Goal: Task Accomplishment & Management: Manage account settings

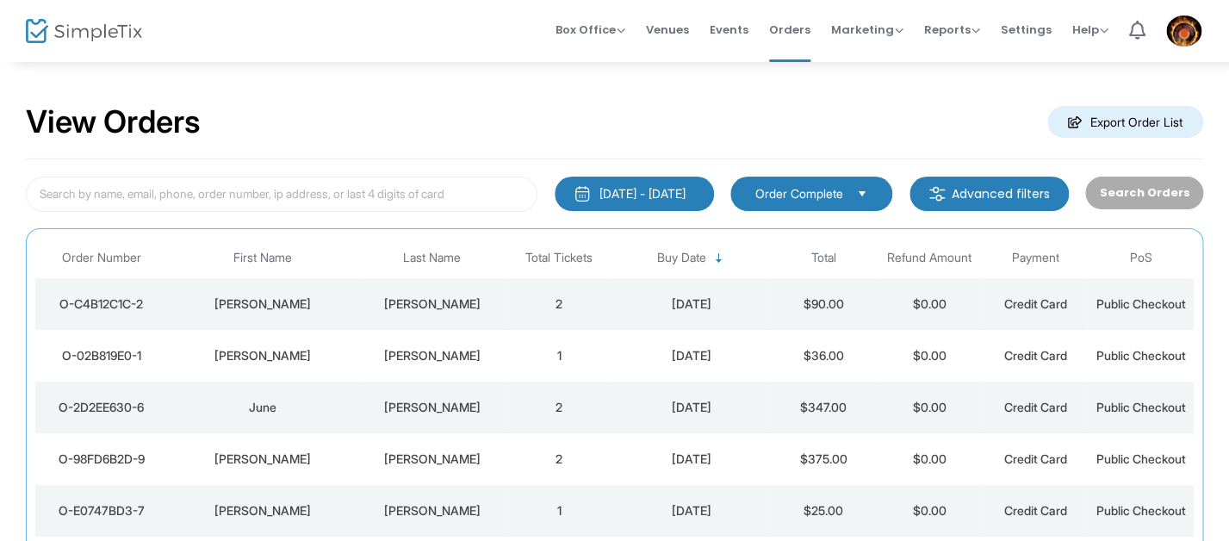
click at [590, 79] on div "View Orders Export Order List 1/1/2000 - 8/15/2025 Last 30 Days Today Yesterday…" at bounding box center [614, 435] width 1229 height 750
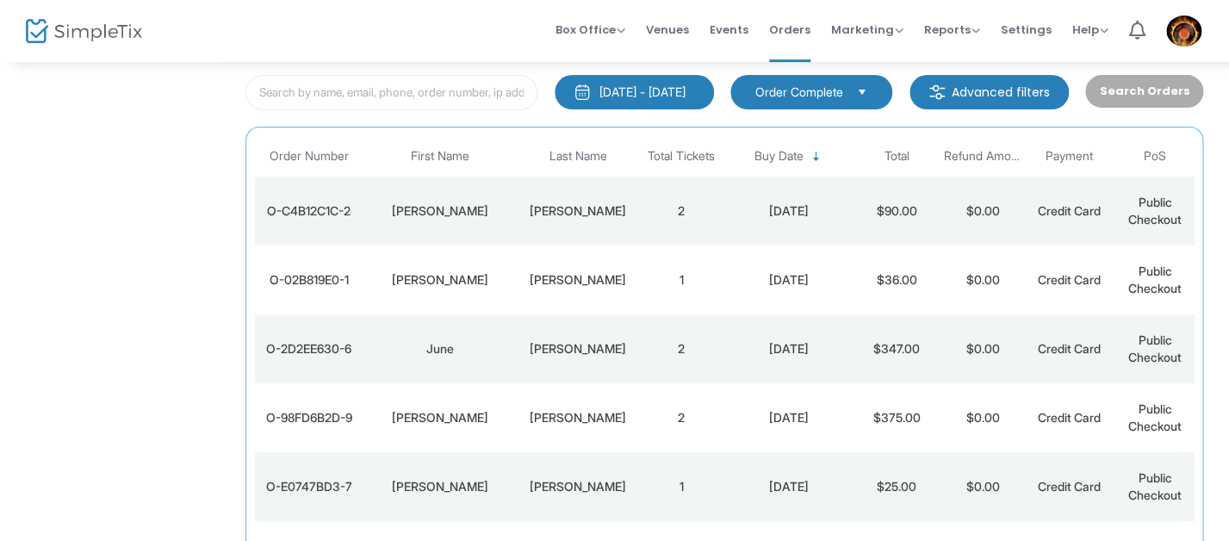
scroll to position [140, 0]
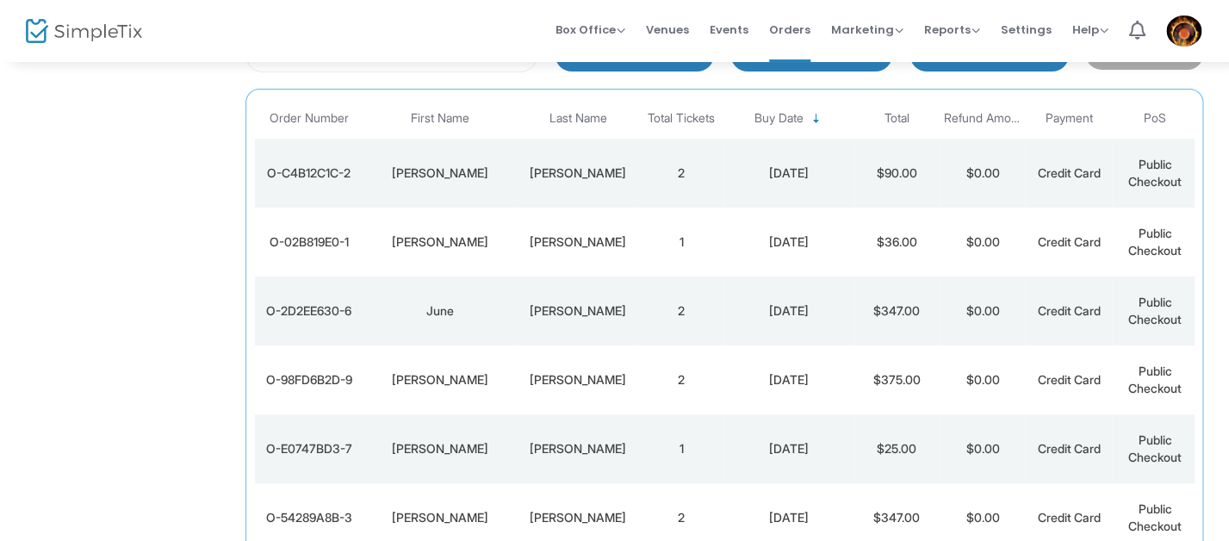
drag, startPoint x: 503, startPoint y: 377, endPoint x: 495, endPoint y: 379, distance: 8.8
click at [501, 378] on div "[PERSON_NAME]" at bounding box center [440, 379] width 146 height 17
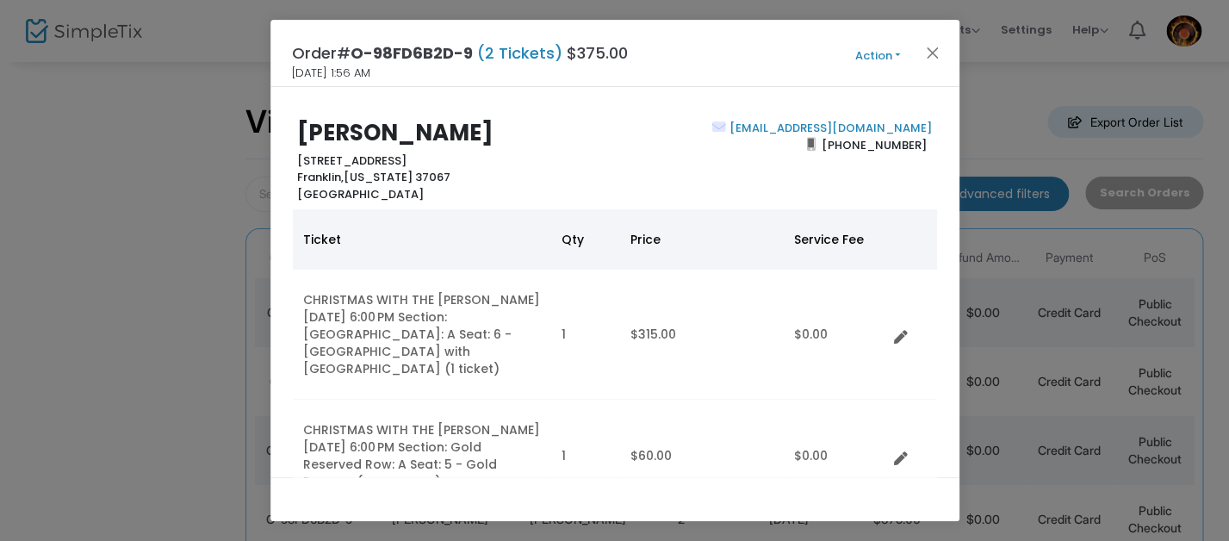
scroll to position [0, 0]
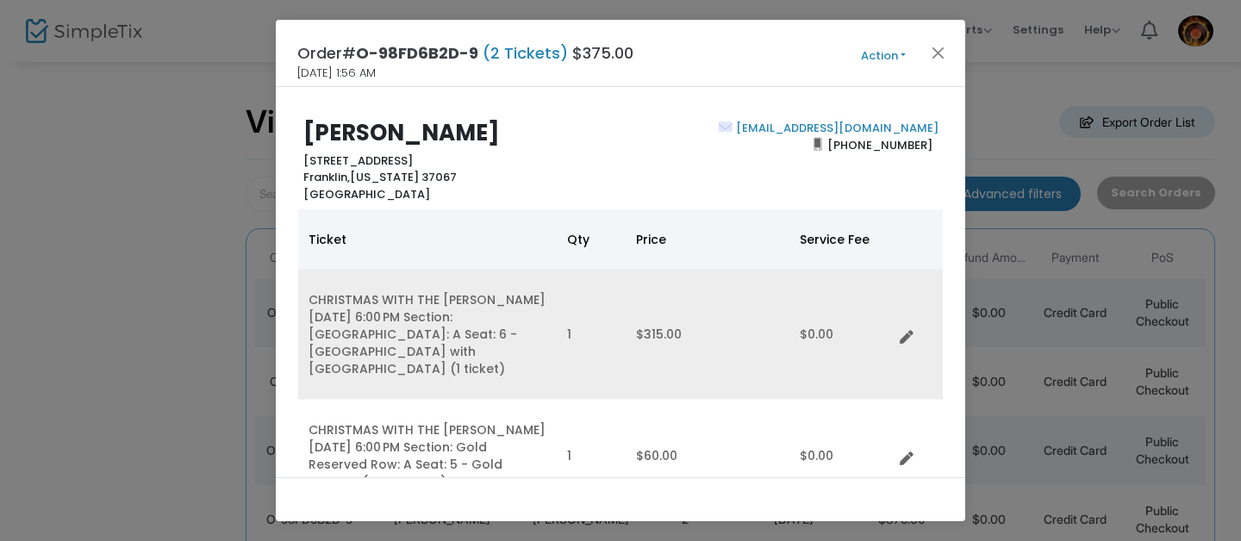
click at [562, 357] on td "1" at bounding box center [591, 335] width 69 height 130
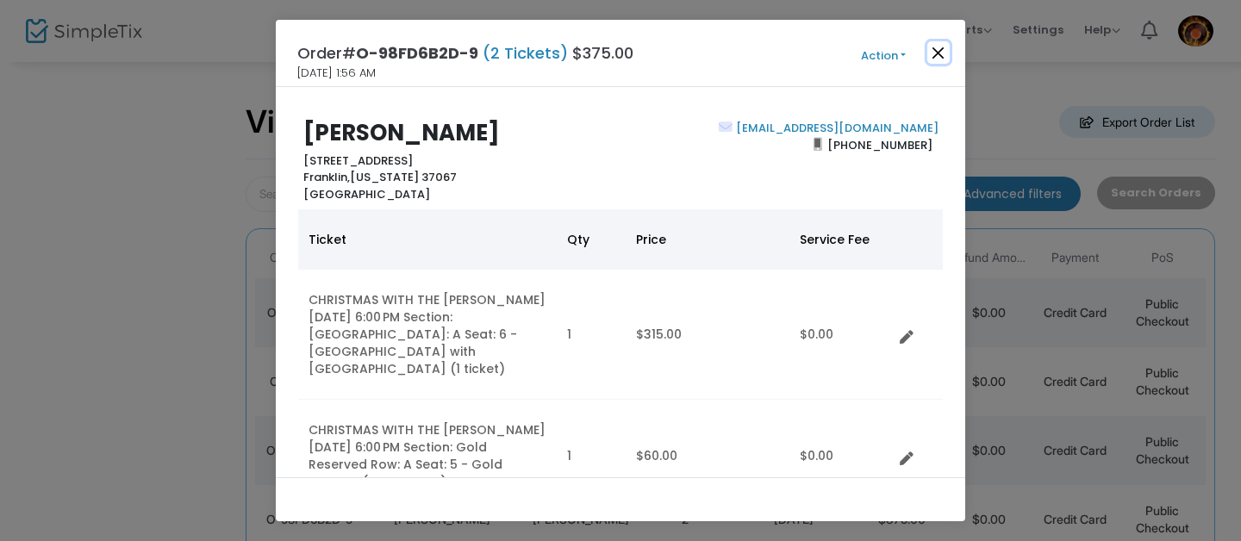
click at [938, 51] on button "Close" at bounding box center [938, 52] width 22 height 22
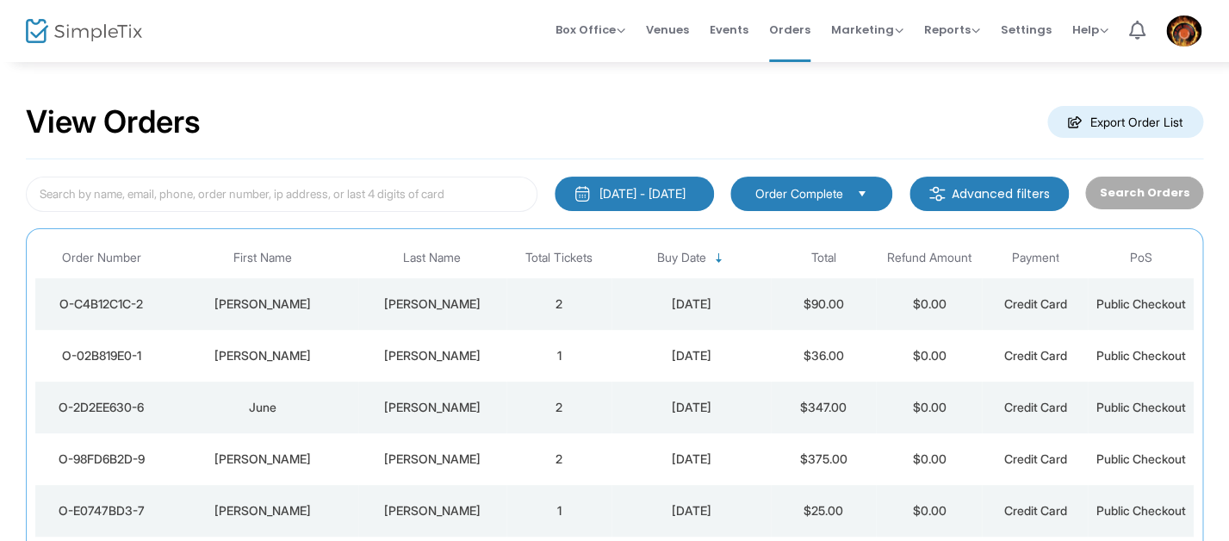
click at [433, 115] on div "View Orders Export Order List" at bounding box center [615, 122] width 1178 height 73
click at [615, 314] on td "[DATE]" at bounding box center [691, 304] width 159 height 52
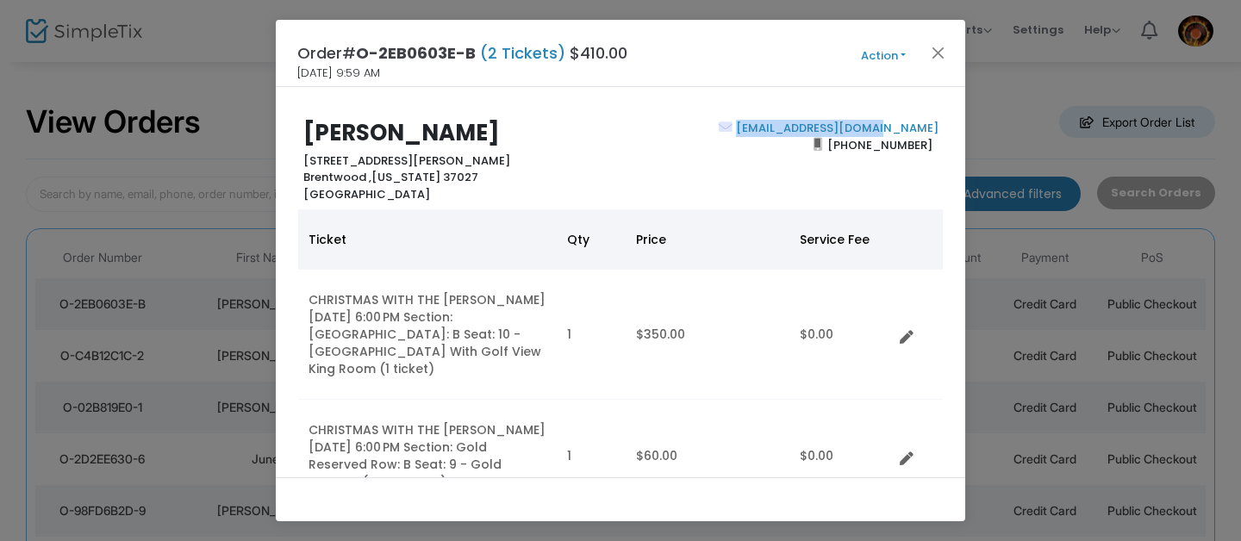
drag, startPoint x: 931, startPoint y: 129, endPoint x: 786, endPoint y: 127, distance: 144.8
click at [786, 127] on div "donnafitz59@yahoo.com (615) 415-8156" at bounding box center [783, 161] width 326 height 83
copy link "donnafitz59@yahoo.com"
click at [558, 181] on div "Donna Fitzpatrick 9923 Maxwell Lane Brentwood , Tennessee 37027 United States" at bounding box center [458, 161] width 326 height 83
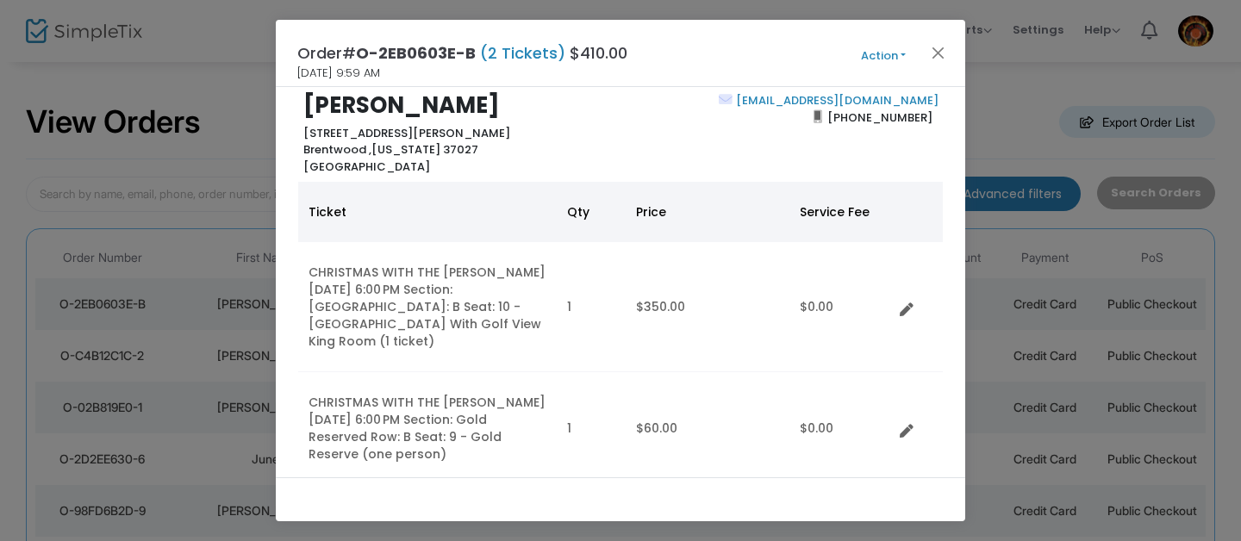
scroll to position [33, 0]
